Goal: Obtain resource: Download file/media

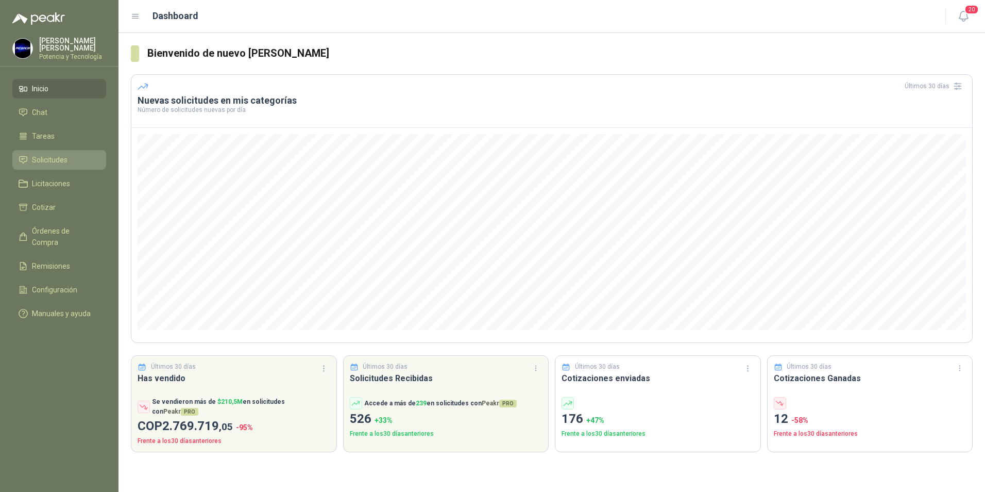
click at [55, 159] on span "Solicitudes" at bounding box center [50, 159] width 36 height 11
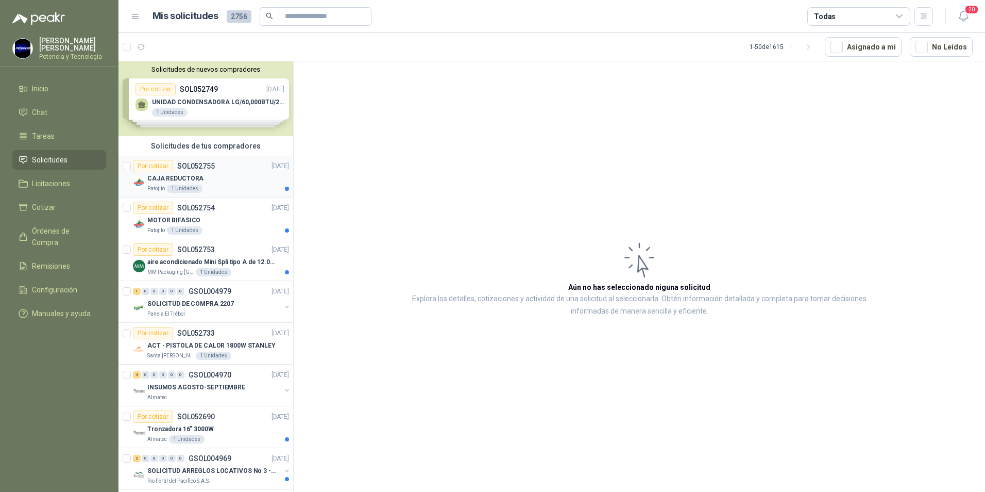
click at [228, 180] on div "CAJA REDUCTORA" at bounding box center [218, 178] width 142 height 12
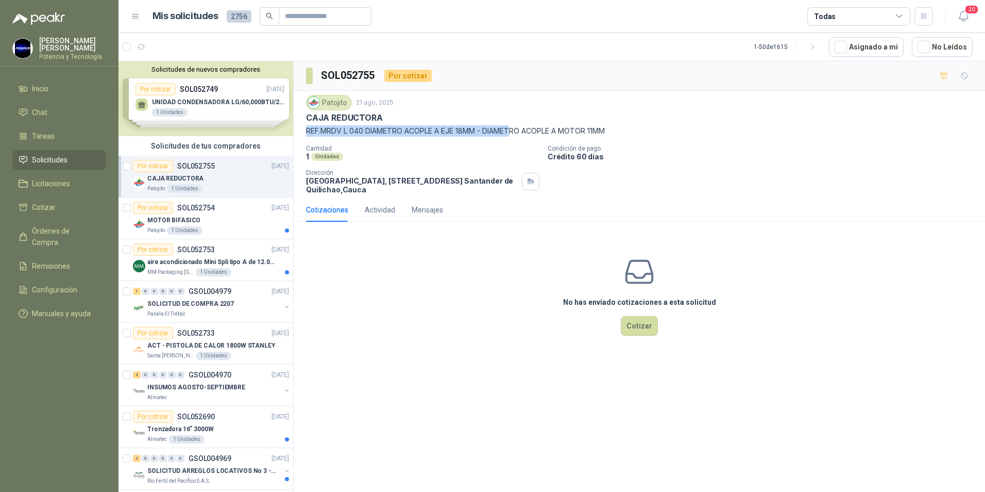
drag, startPoint x: 307, startPoint y: 130, endPoint x: 514, endPoint y: 131, distance: 207.6
click at [514, 131] on p "REF.MRDV L 040 DIAMETRO ACOPLE A EJE 18MM - DIAMETRO ACOPLE A MOTOR 11MM" at bounding box center [639, 130] width 667 height 11
drag, startPoint x: 306, startPoint y: 119, endPoint x: 634, endPoint y: 132, distance: 328.0
click at [634, 132] on div "Patojito [DATE] CAJA REDUCTORA REF.MRDV L 040 DIAMETRO ACOPLE A EJE 18MM - DIAM…" at bounding box center [639, 116] width 667 height 42
copy div "CAJA REDUCTORA REF.MRDV L 040 DIAMETRO ACOPLE A EJE 18MM - DIAMETRO ACOPLE A MO…"
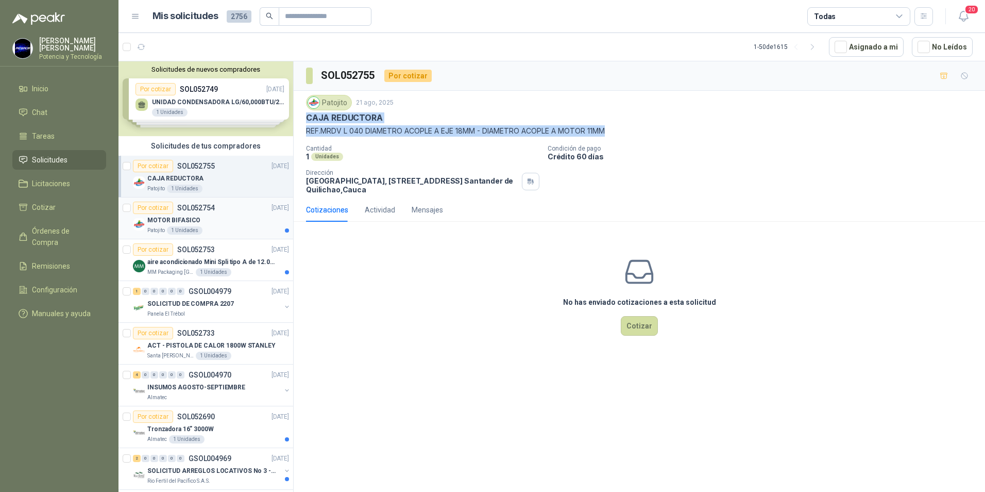
click at [198, 222] on div "MOTOR BIFASICO" at bounding box center [218, 220] width 142 height 12
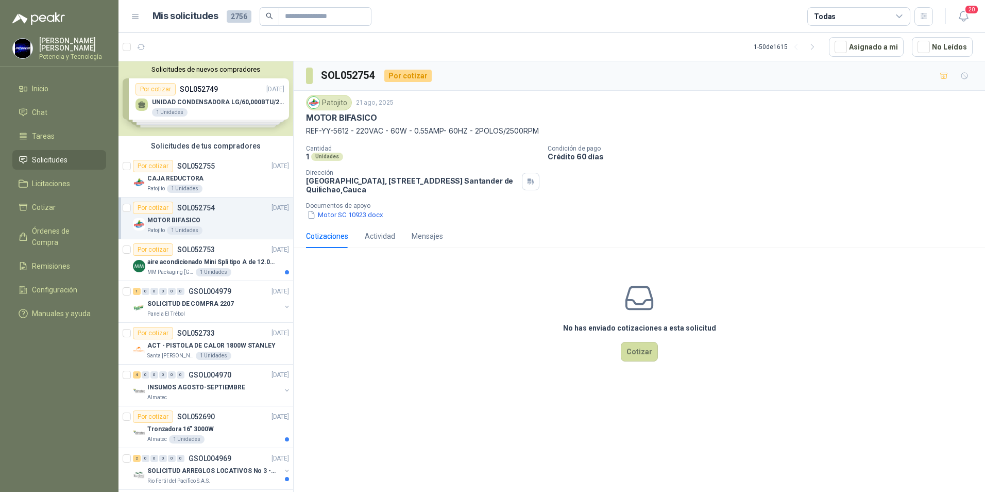
drag, startPoint x: 306, startPoint y: 117, endPoint x: 547, endPoint y: 135, distance: 241.3
click at [547, 135] on div "Patojito 21 ago, 2025 MOTOR BIFASICO REF-YY-5612 - 220VAC - 60W - 0.55AMP- 60HZ…" at bounding box center [639, 116] width 667 height 42
copy div "MOTOR BIFASICO REF-YY-5612 - 220VAC - 60W - 0.55AMP- 60HZ - 2POLOS/2500RPM"
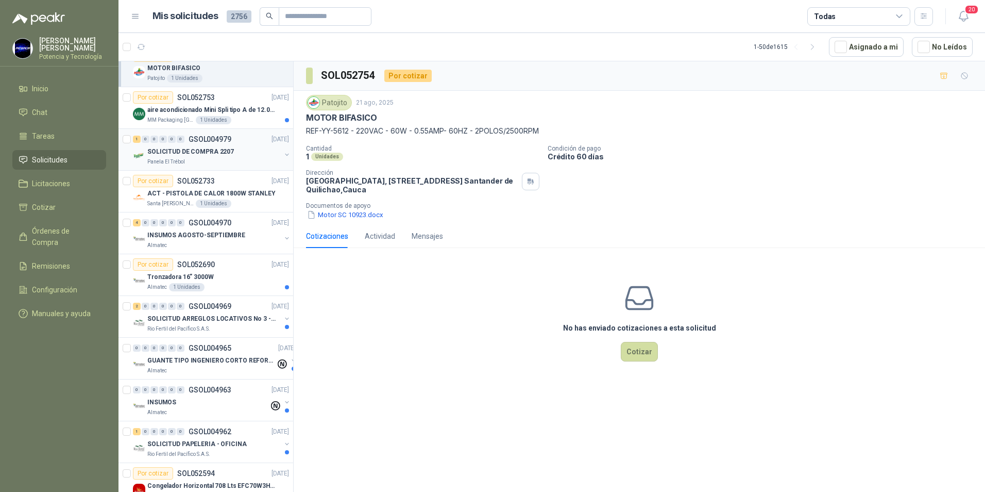
scroll to position [155, 0]
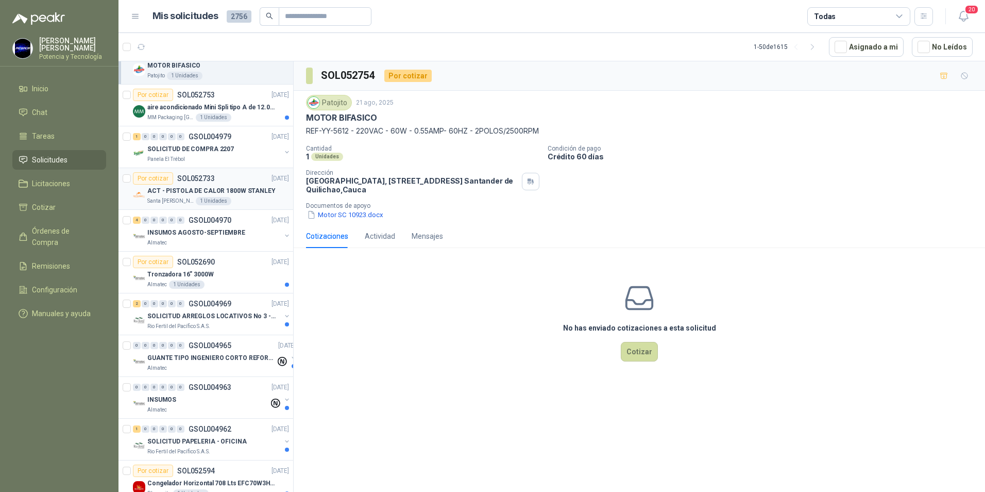
click at [186, 187] on p "ACT - PISTOLA DE CALOR 1800W STANLEY" at bounding box center [211, 191] width 128 height 10
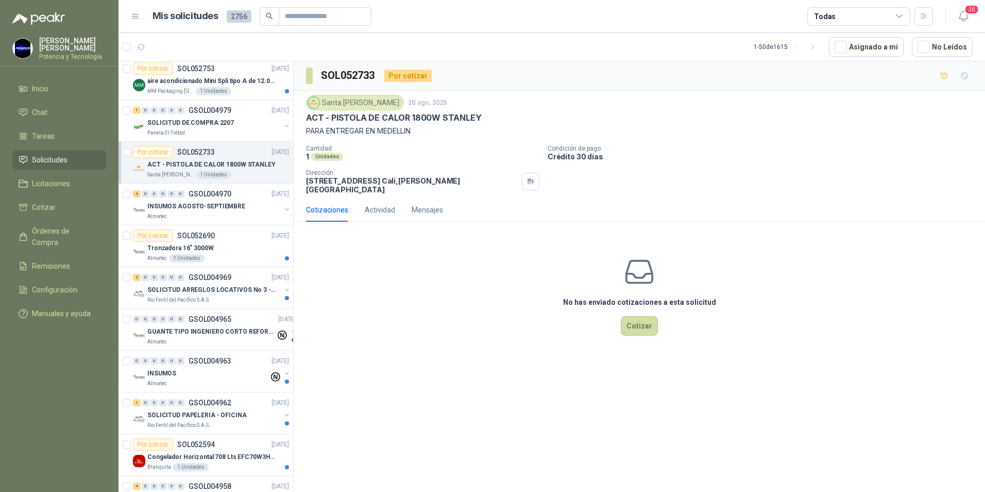
scroll to position [206, 0]
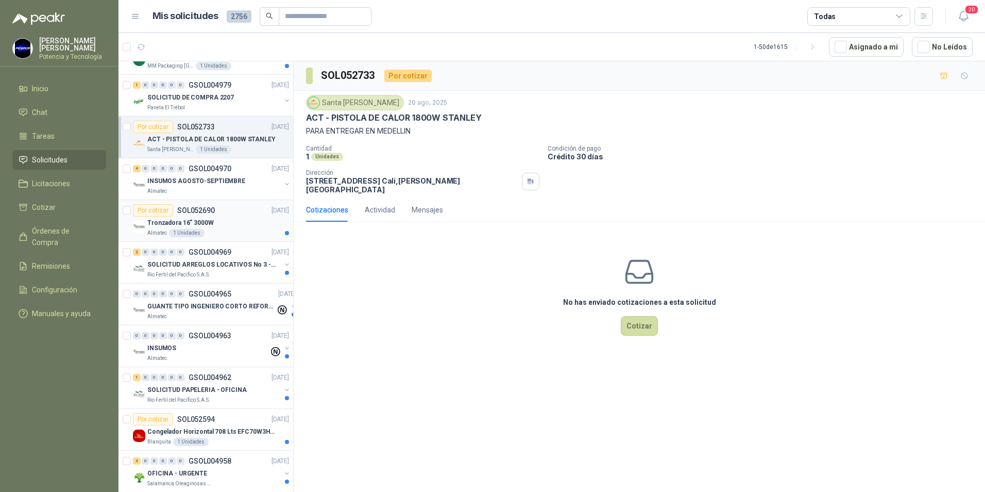
click at [241, 226] on div "Tronzadora 16” 3000W" at bounding box center [218, 222] width 142 height 12
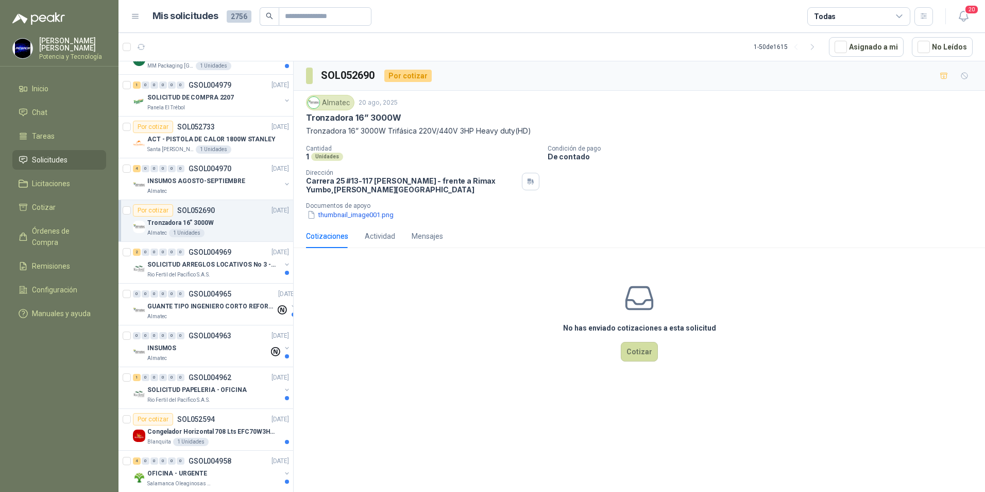
scroll to position [258, 0]
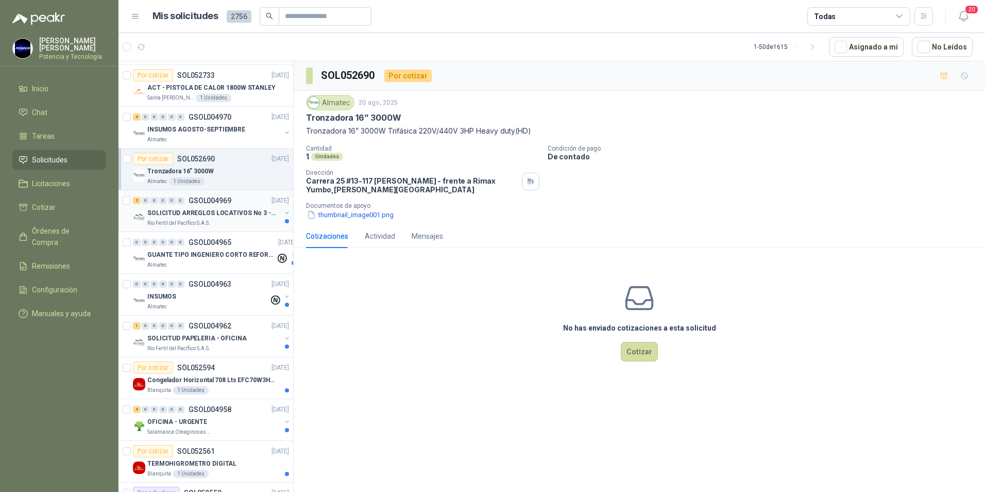
click at [177, 219] on p "Rio Fertil del Pacífico S.A.S." at bounding box center [178, 223] width 63 height 8
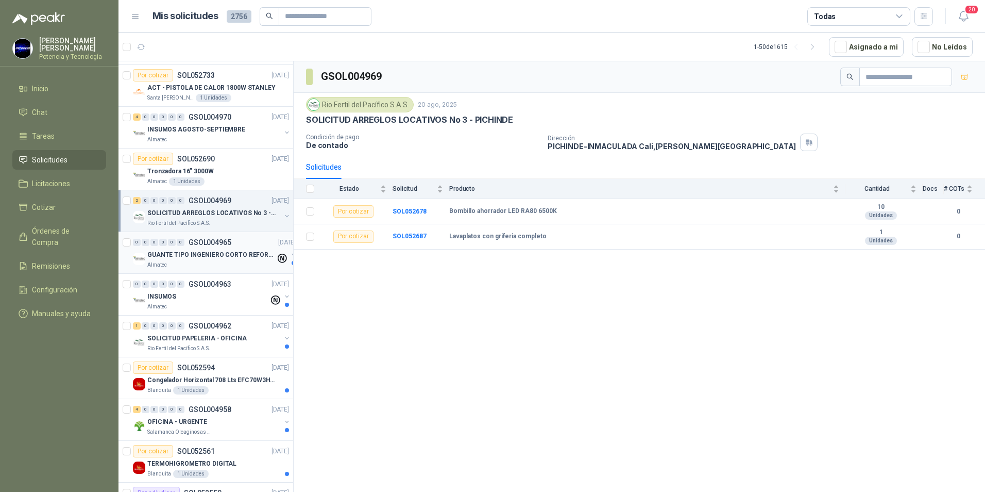
click at [215, 266] on div "Almatec" at bounding box center [211, 265] width 128 height 8
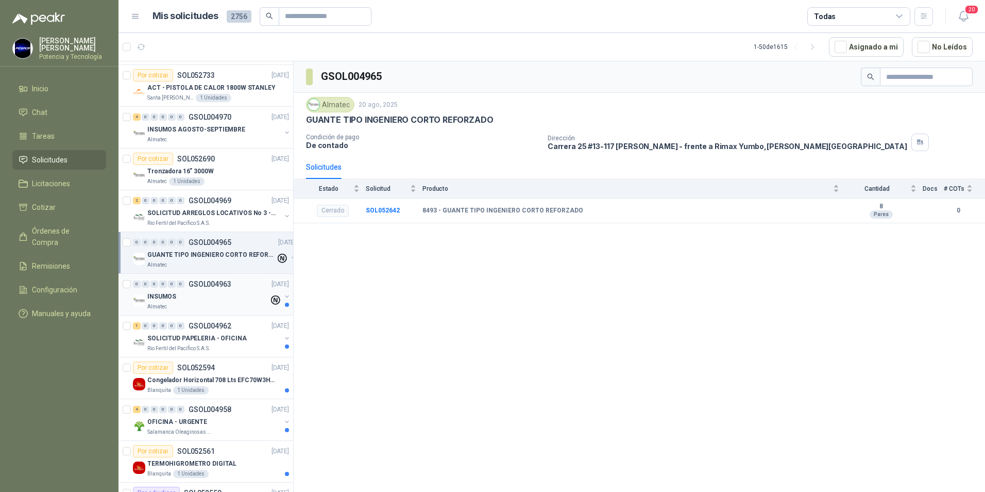
click at [197, 289] on div "0 0 0 0 0 0 GSOL004963 [DATE]" at bounding box center [212, 284] width 158 height 12
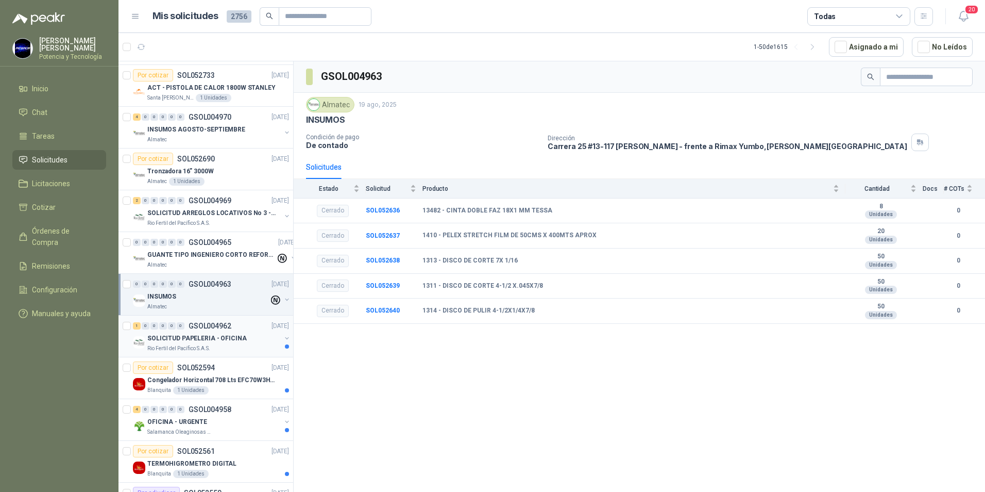
click at [186, 333] on p "SOLICITUD PAPELERIA - OFICINA" at bounding box center [196, 338] width 99 height 10
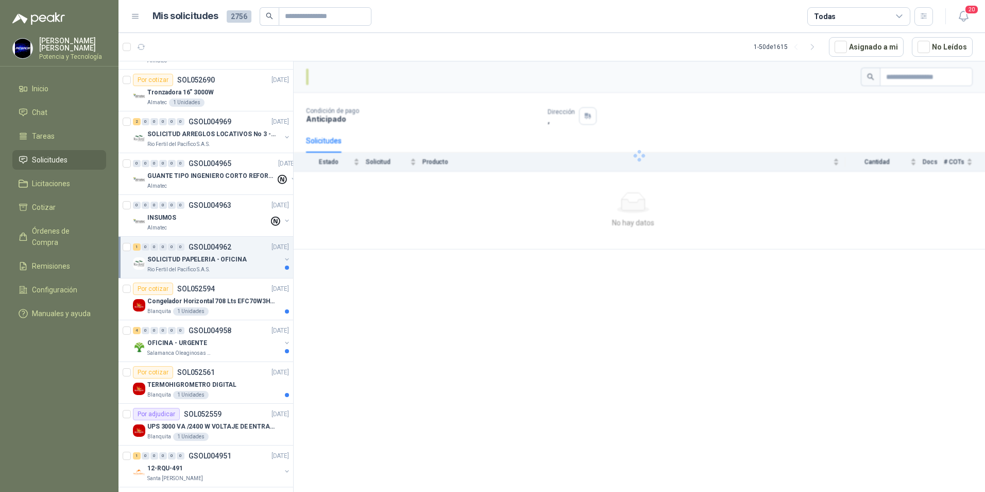
scroll to position [361, 0]
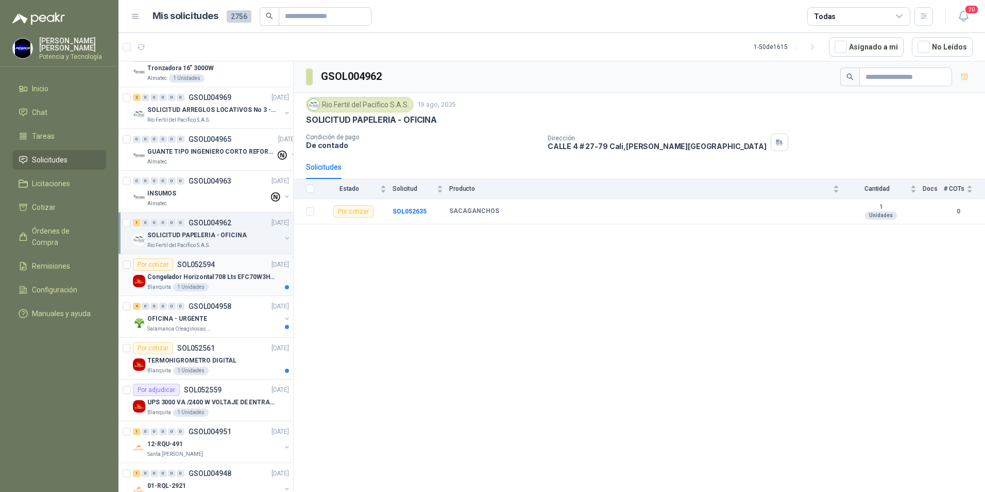
click at [235, 278] on p "Congelador Horizontal 708 Lts EFC70W3HTW Blanco Modelo EFC70W3HTW Código 501967" at bounding box center [211, 277] width 128 height 10
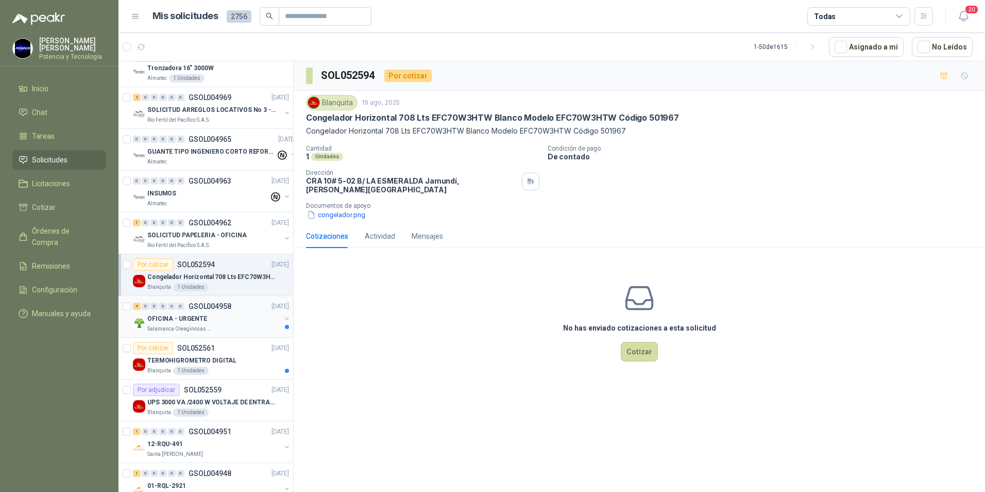
click at [218, 326] on div "Salamanca Oleaginosas SAS" at bounding box center [213, 329] width 133 height 8
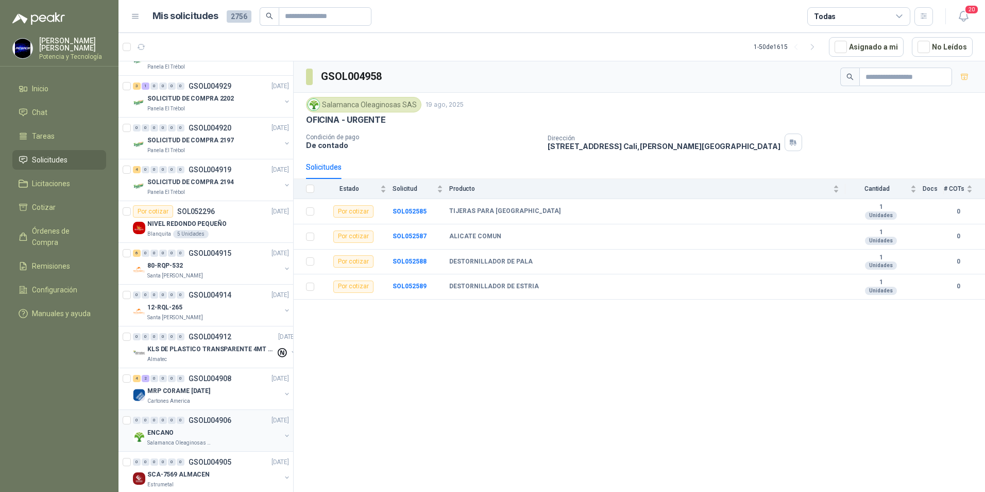
scroll to position [1082, 0]
click at [199, 390] on p "MRP CORAME [DATE]" at bounding box center [178, 390] width 63 height 10
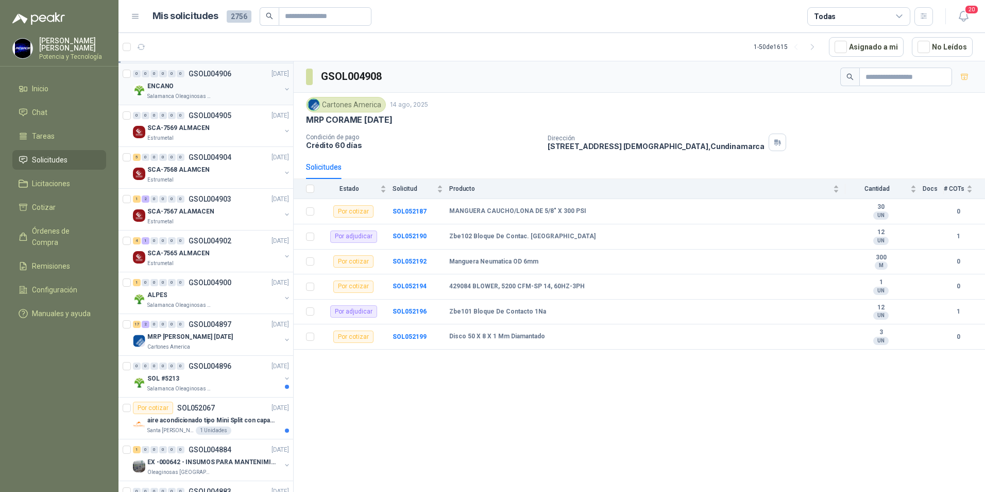
scroll to position [1494, 0]
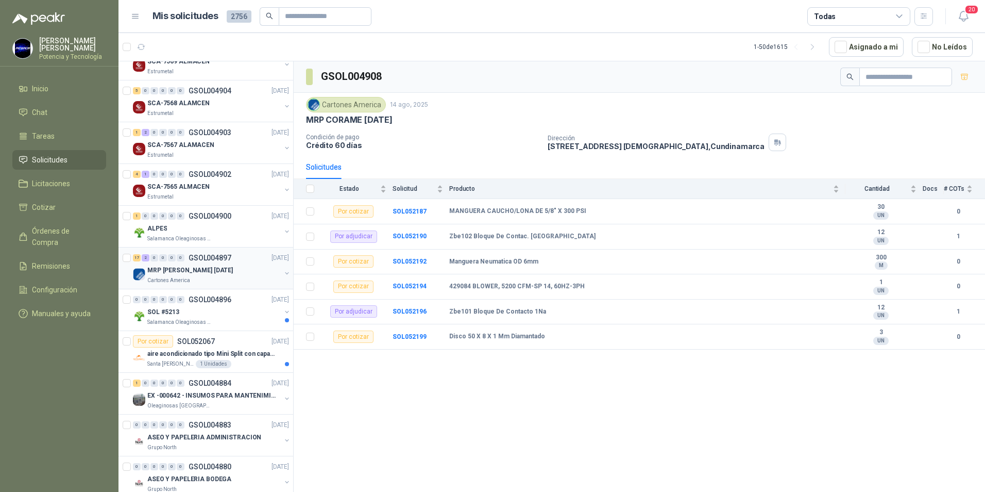
click at [180, 276] on p "Cartones America" at bounding box center [168, 280] width 43 height 8
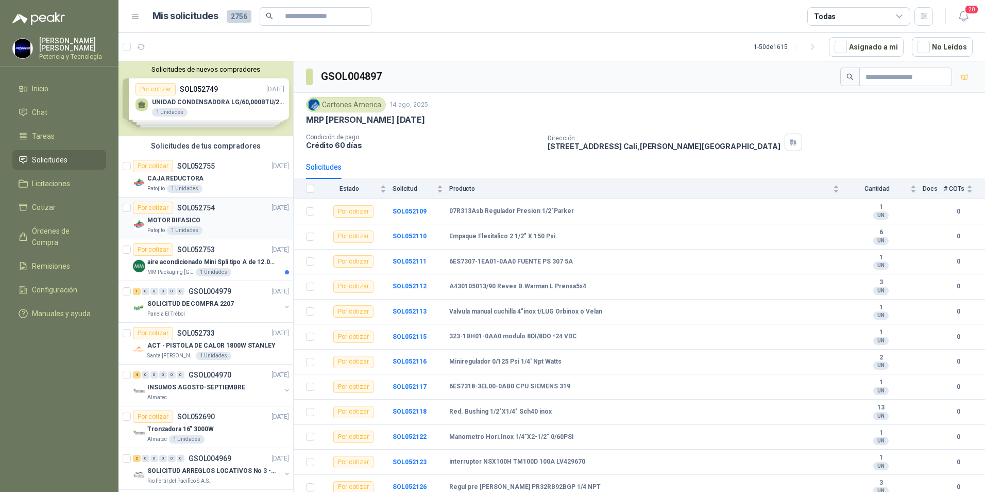
click at [222, 222] on div "MOTOR BIFASICO" at bounding box center [218, 220] width 142 height 12
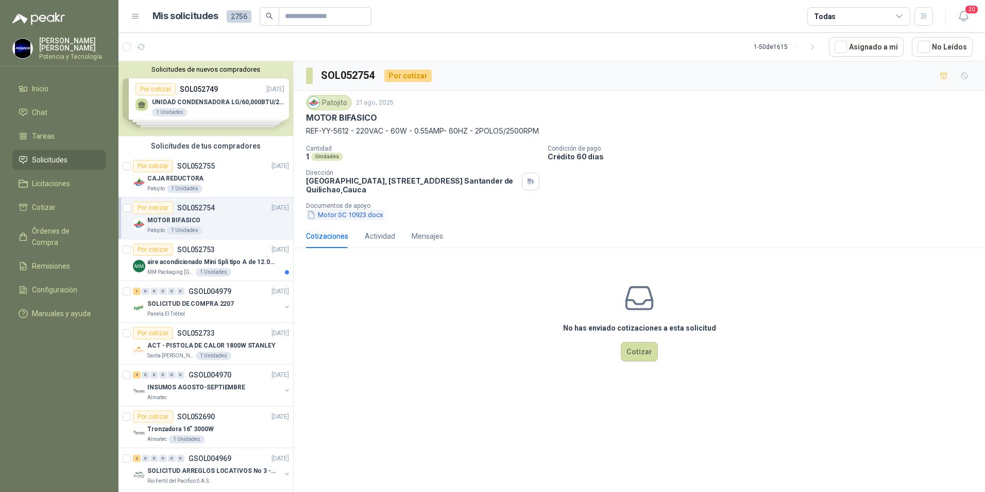
click at [329, 218] on button "Motor SC 10923.docx" at bounding box center [345, 214] width 78 height 11
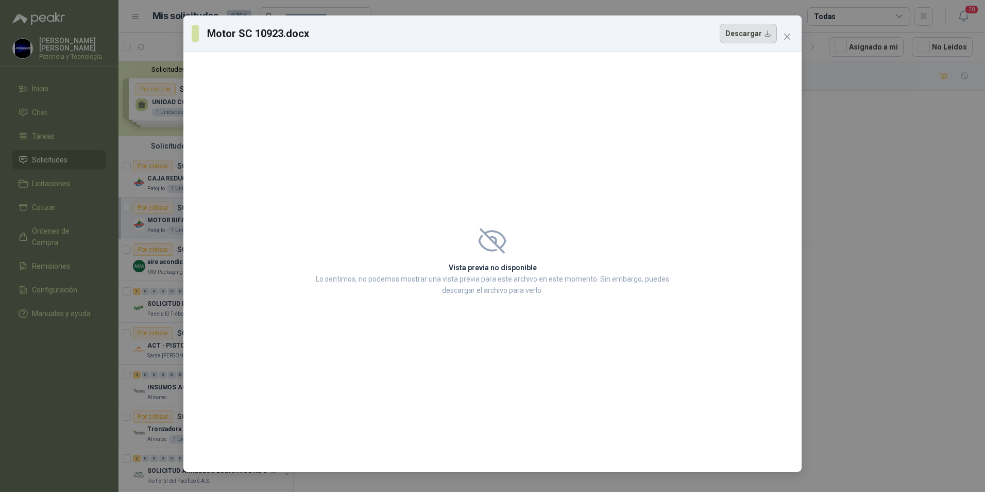
click at [758, 36] on button "Descargar" at bounding box center [748, 34] width 57 height 20
click at [788, 35] on icon "close" at bounding box center [787, 36] width 8 height 8
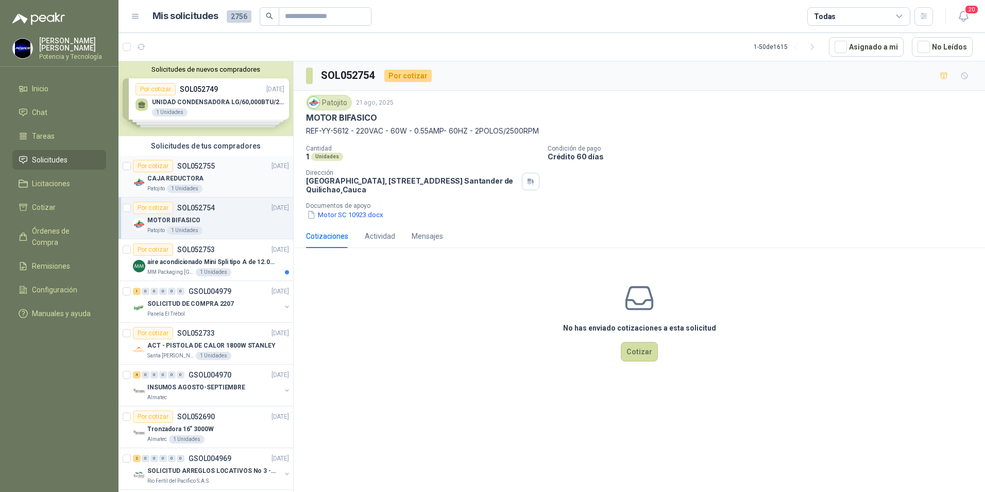
click at [241, 177] on div "CAJA REDUCTORA" at bounding box center [218, 178] width 142 height 12
